Goal: Check status: Check status

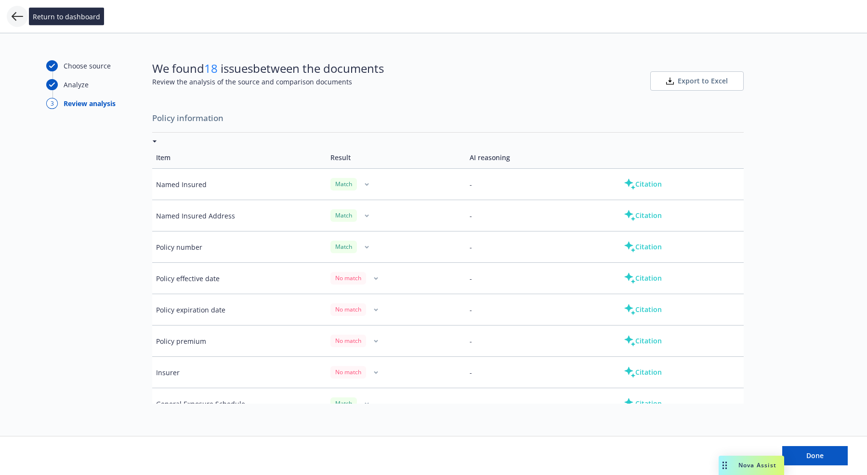
click at [15, 16] on icon at bounding box center [18, 16] width 12 height 9
